Goal: Task Accomplishment & Management: Complete application form

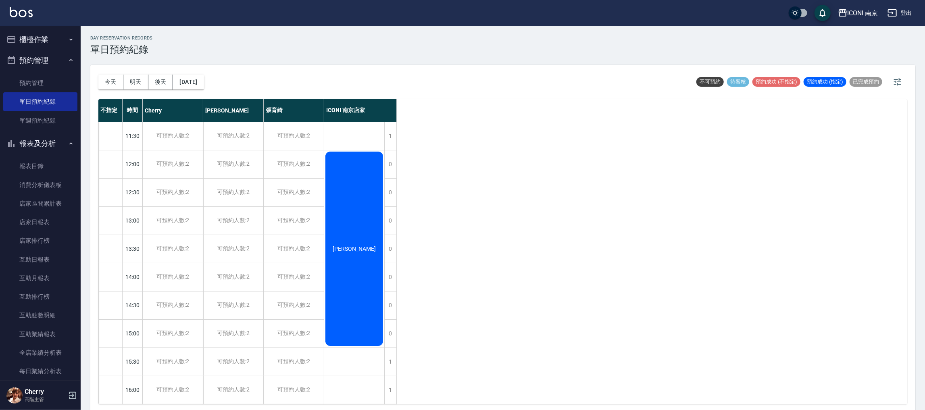
click at [43, 46] on button "櫃檯作業" at bounding box center [40, 39] width 74 height 21
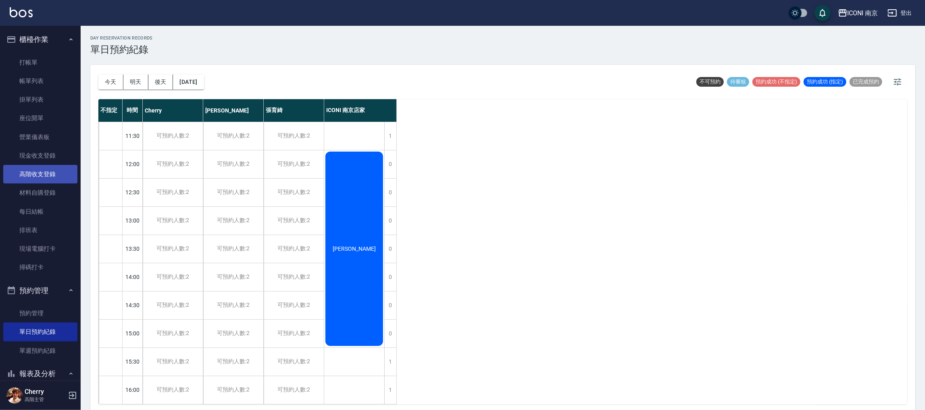
click at [38, 168] on link "高階收支登錄" at bounding box center [40, 174] width 74 height 19
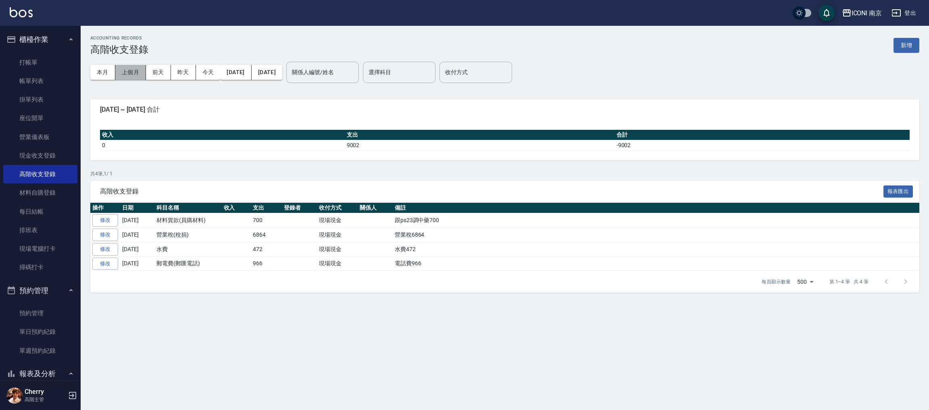
click at [138, 76] on button "上個月" at bounding box center [130, 72] width 31 height 15
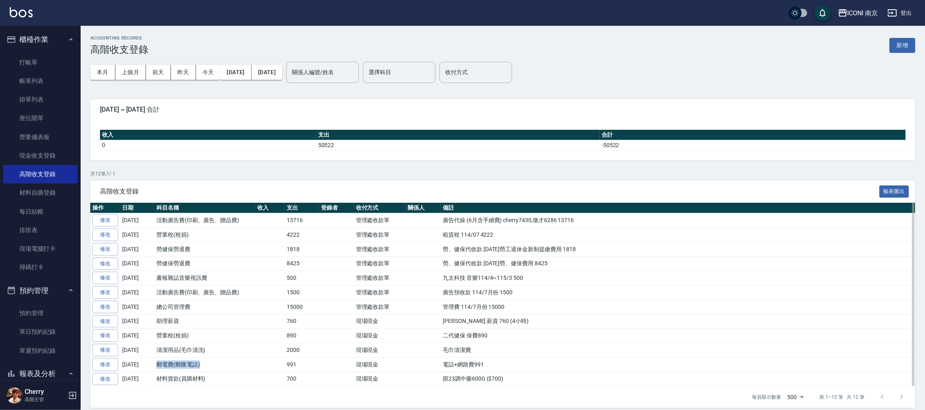
drag, startPoint x: 158, startPoint y: 366, endPoint x: 238, endPoint y: 366, distance: 80.3
click at [238, 366] on td "郵電費(郵匯電話)" at bounding box center [205, 364] width 101 height 15
click at [242, 370] on td "郵電費(郵匯電話)" at bounding box center [205, 364] width 101 height 15
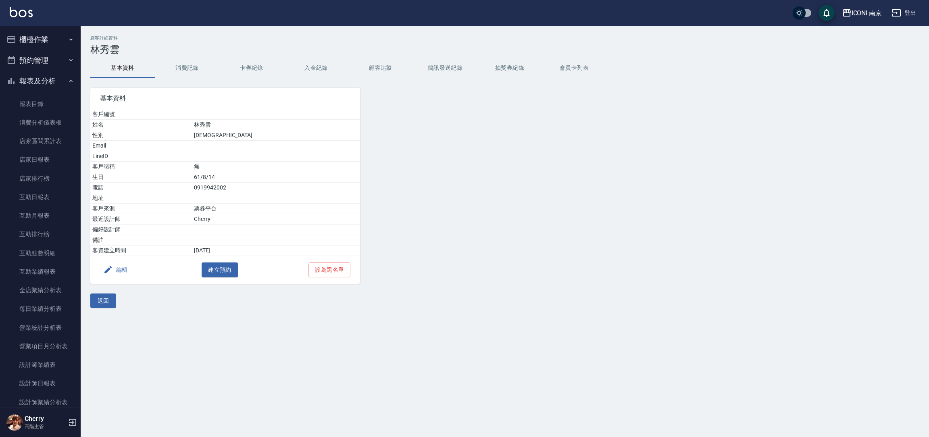
scroll to position [605, 0]
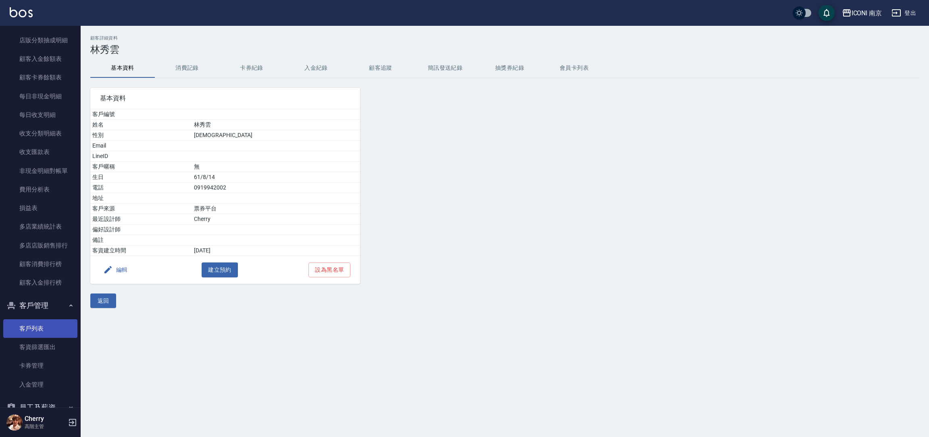
click at [43, 324] on link "客戶列表" at bounding box center [40, 329] width 74 height 19
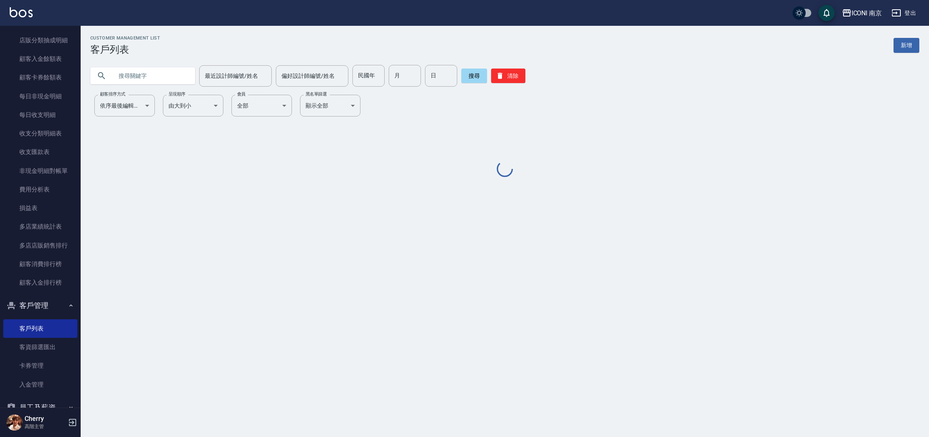
click at [137, 76] on input "text" at bounding box center [151, 76] width 76 height 22
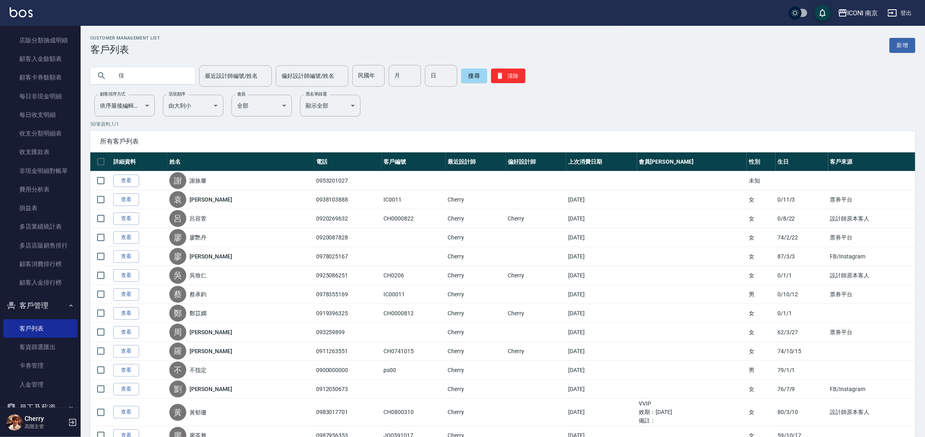
type input "佳"
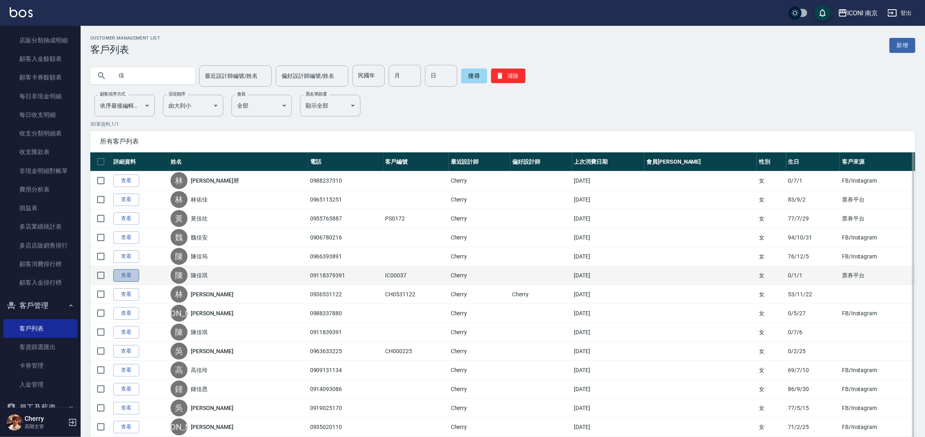
click at [127, 278] on link "查看" at bounding box center [126, 275] width 26 height 13
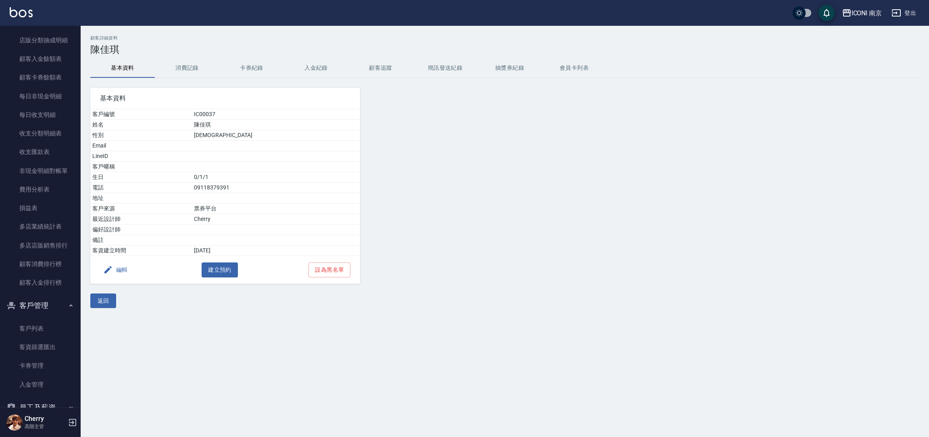
click at [191, 75] on button "消費記錄" at bounding box center [187, 67] width 65 height 19
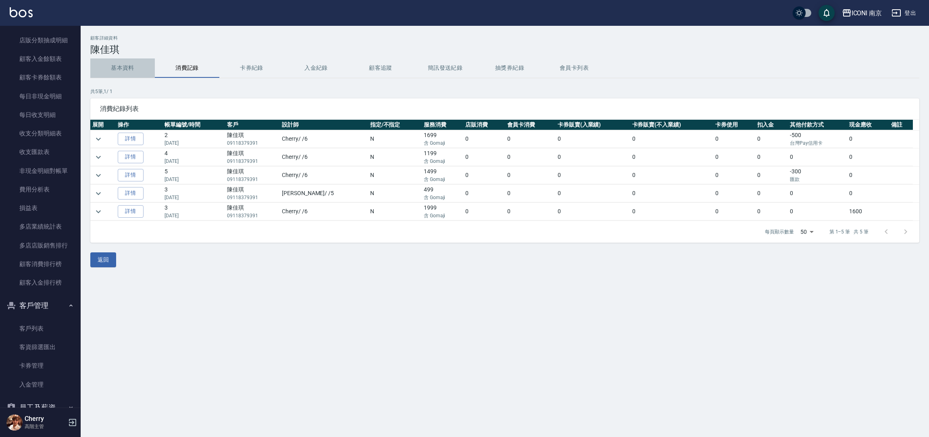
click at [120, 68] on button "基本資料" at bounding box center [122, 67] width 65 height 19
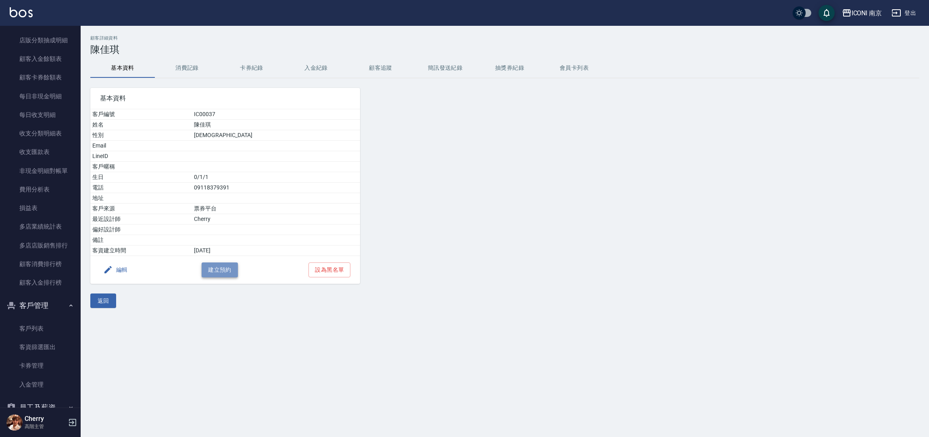
click at [219, 266] on button "建立預約" at bounding box center [220, 270] width 36 height 15
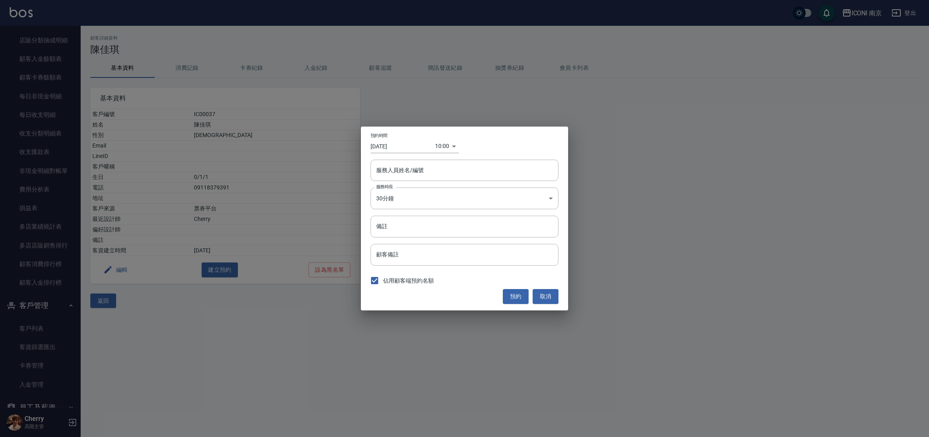
click at [394, 145] on input "[DATE]" at bounding box center [403, 146] width 65 height 13
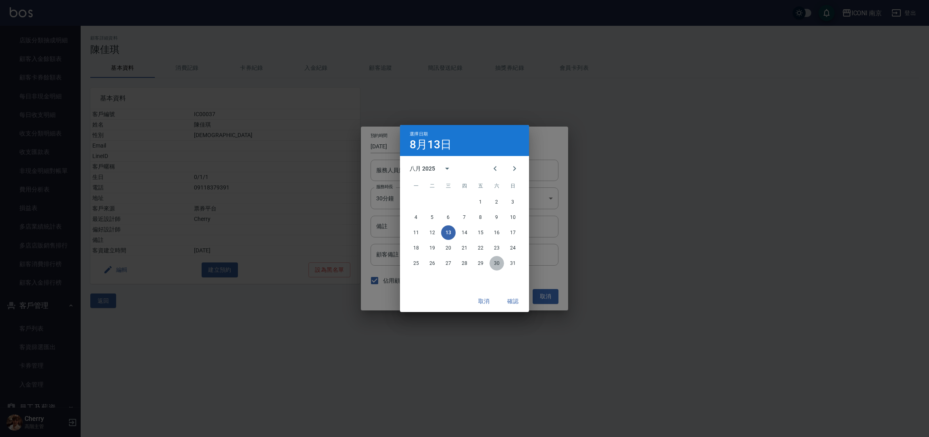
click at [493, 264] on button "30" at bounding box center [497, 263] width 15 height 15
type input "2025/08/30"
type input "1756519200000"
click at [484, 263] on button "29" at bounding box center [481, 263] width 15 height 15
type input "2025/08/29"
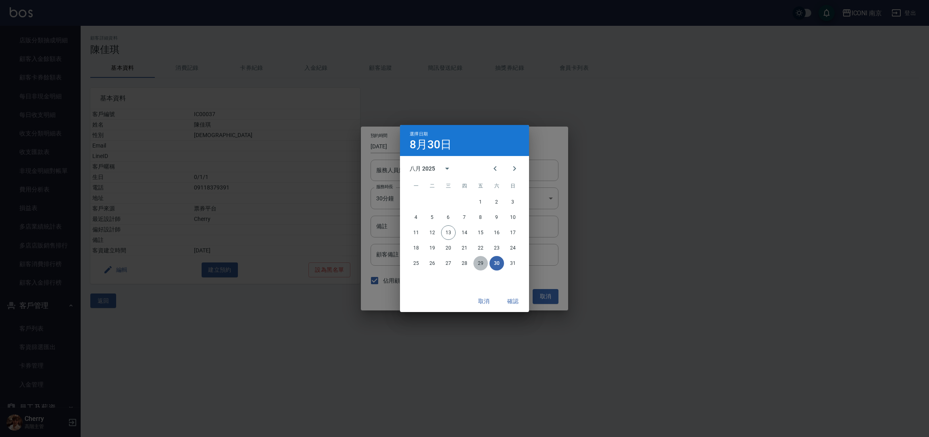
type input "1756432800000"
click at [502, 301] on button "確認" at bounding box center [513, 301] width 26 height 15
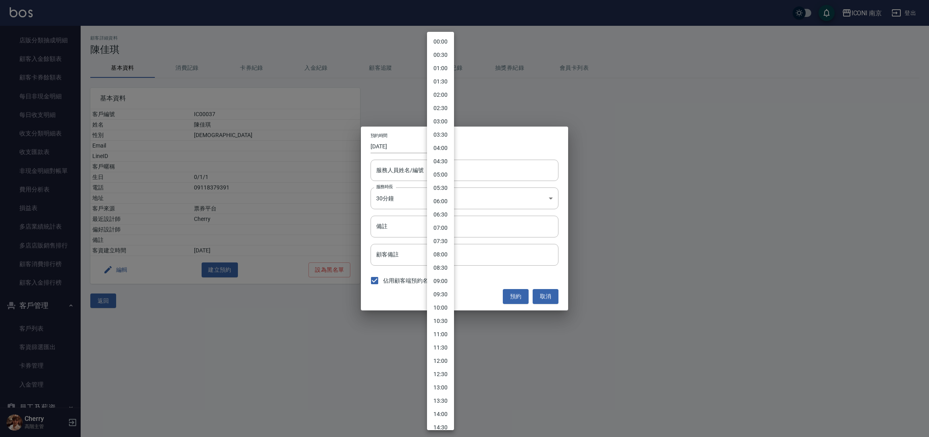
click at [437, 146] on body "ICONI 南京 登出 櫃檯作業 打帳單 帳單列表 掛單列表 座位開單 營業儀表板 現金收支登錄 高階收支登錄 材料自購登錄 每日結帳 排班表 現場電腦打卡 …" at bounding box center [464, 218] width 929 height 437
click at [441, 385] on li "17:30" at bounding box center [440, 386] width 27 height 13
type input "[DATE]"
type input "1755077400000"
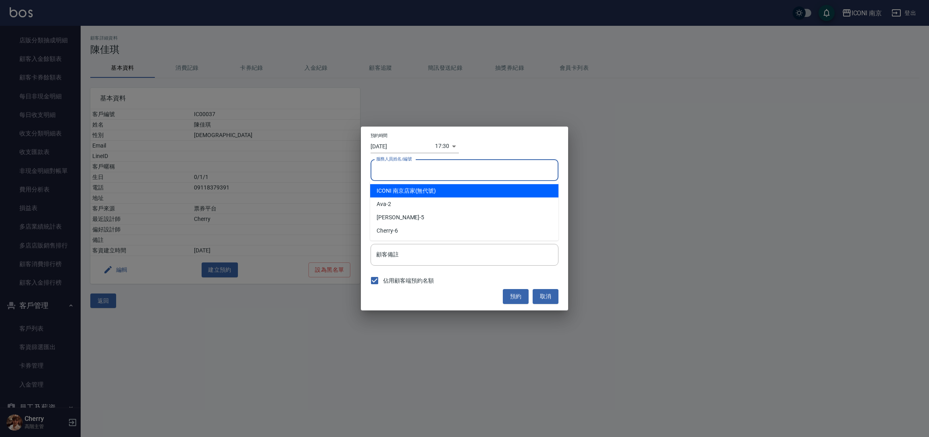
click at [408, 172] on input "服務人員姓名/編號" at bounding box center [464, 170] width 181 height 14
click at [408, 192] on span "ICONI 南京店家" at bounding box center [396, 191] width 39 height 8
type input "ICONI 南京店家"
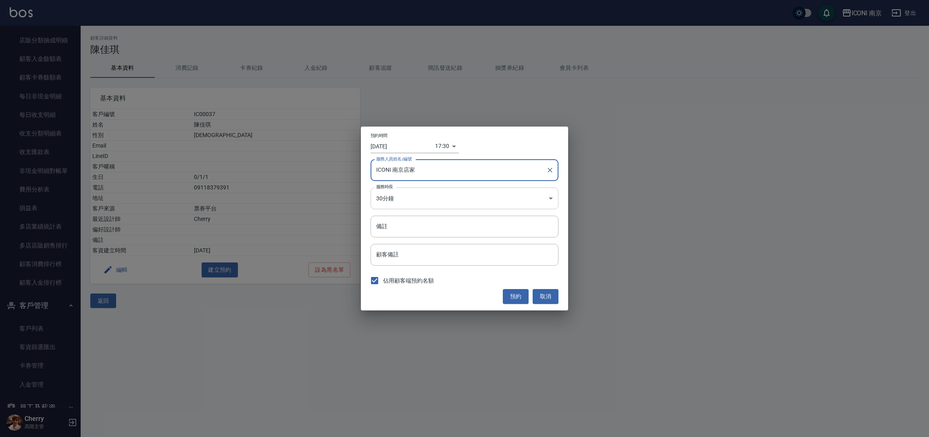
click at [408, 192] on body "ICONI 南京 登出 櫃檯作業 打帳單 帳單列表 掛單列表 座位開單 營業儀表板 現金收支登錄 高階收支登錄 材料自購登錄 每日結帳 排班表 現場電腦打卡 …" at bounding box center [464, 218] width 929 height 437
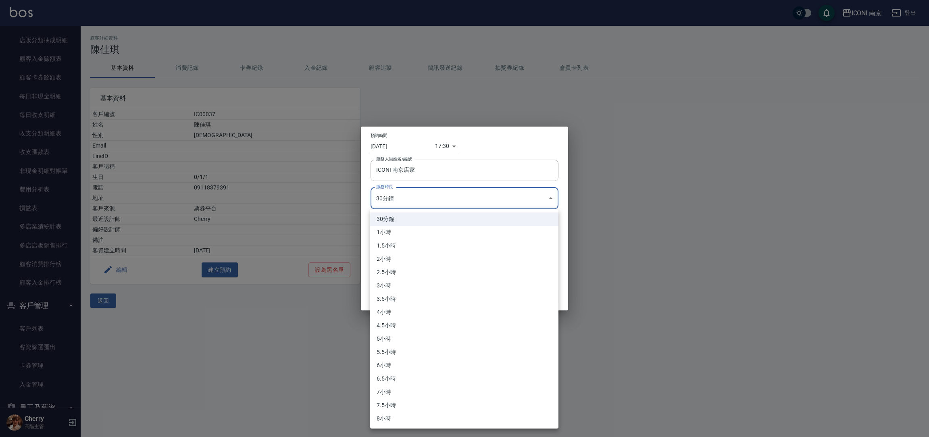
click at [410, 255] on li "2小時" at bounding box center [464, 259] width 188 height 13
type input "4"
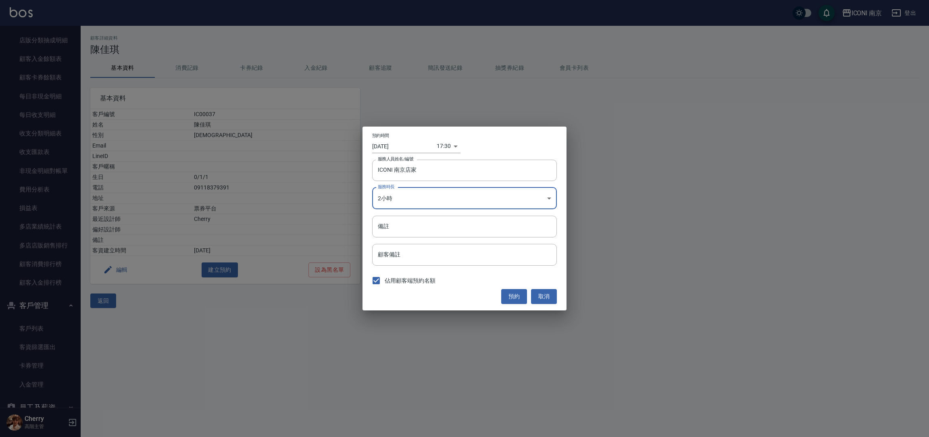
click at [406, 221] on input "備註" at bounding box center [464, 227] width 185 height 22
type input "染"
click at [397, 147] on input "[DATE]" at bounding box center [404, 146] width 65 height 13
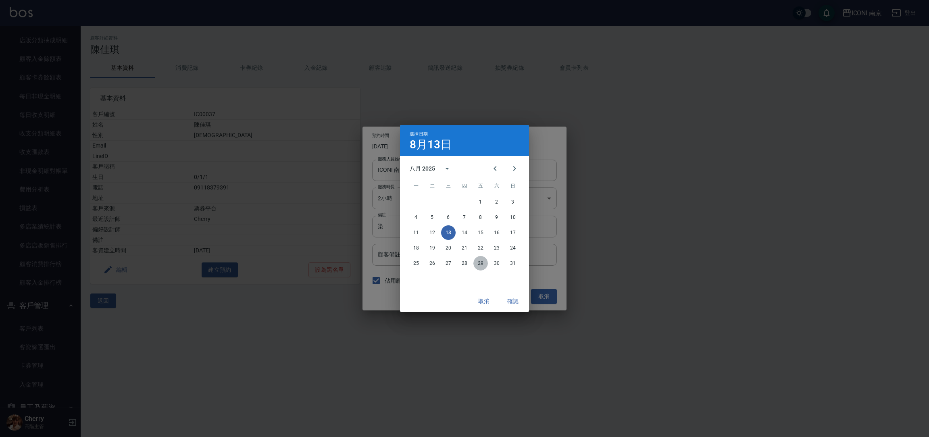
click at [480, 262] on button "29" at bounding box center [481, 263] width 15 height 15
type input "2025/08/29"
type input "1756459800000"
click at [510, 302] on button "確認" at bounding box center [513, 301] width 26 height 15
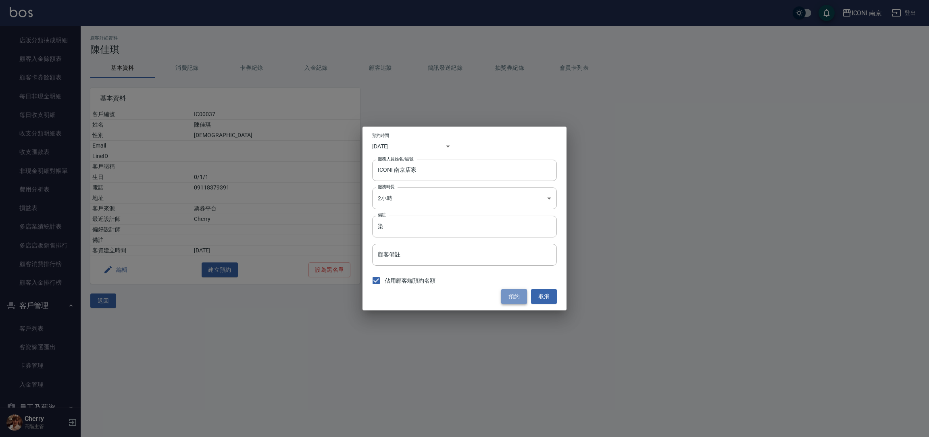
click at [510, 294] on button "預約" at bounding box center [514, 296] width 26 height 15
